Goal: Transaction & Acquisition: Purchase product/service

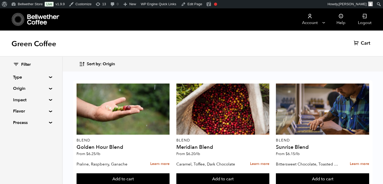
scroll to position [323, 0]
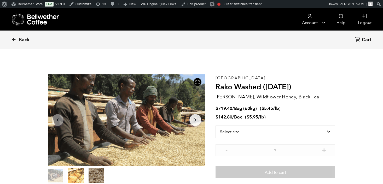
scroll to position [227, 278]
drag, startPoint x: 260, startPoint y: 96, endPoint x: 314, endPoint y: 93, distance: 54.1
click at [314, 93] on p "[PERSON_NAME], Wildflower Honey, Black Tea" at bounding box center [275, 96] width 120 height 7
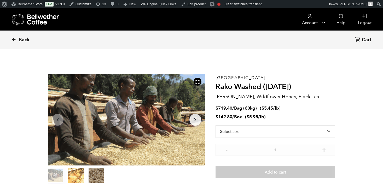
scroll to position [0, 0]
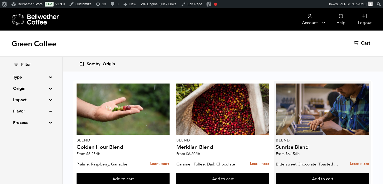
scroll to position [347, 0]
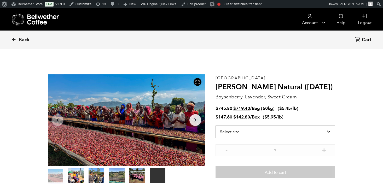
scroll to position [227, 278]
click at [290, 135] on select "Select size Bag (60kg) (132 lbs) Box (24 lbs)" at bounding box center [275, 132] width 120 height 13
select select "bag-3"
click at [215, 126] on select "Select size Bag (60kg) (132 lbs) Box (24 lbs)" at bounding box center [275, 132] width 120 height 13
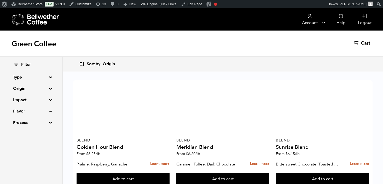
scroll to position [92, 0]
